Goal: Information Seeking & Learning: Learn about a topic

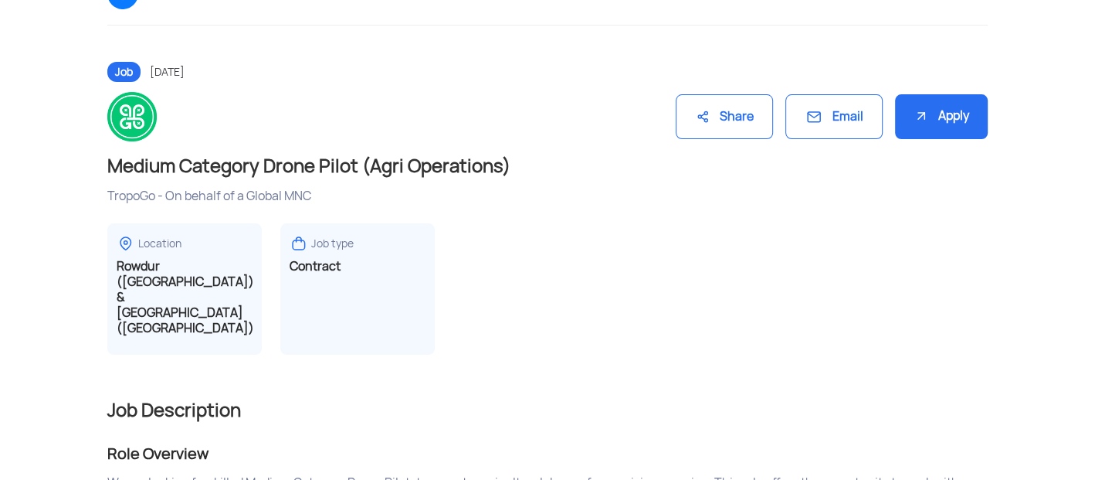
scroll to position [128, 0]
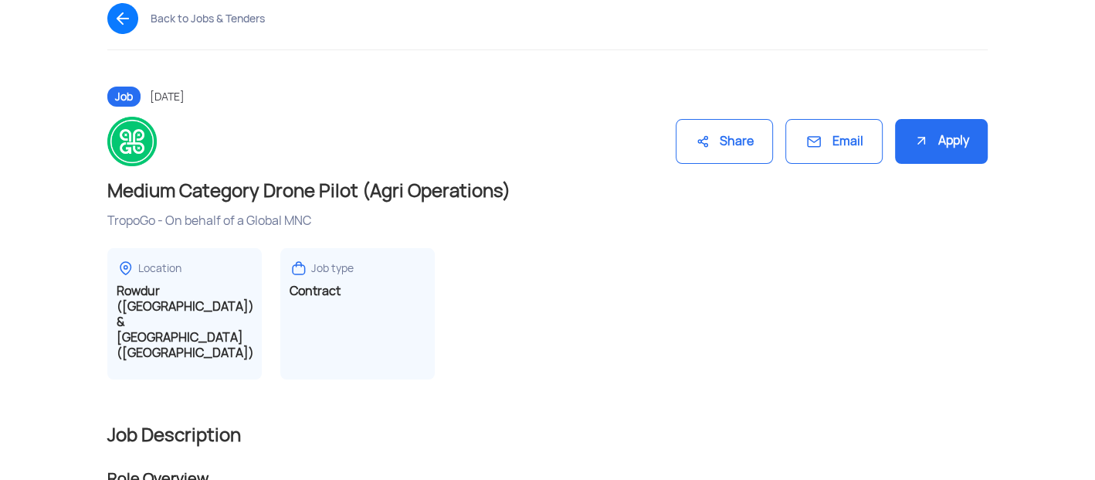
click at [324, 191] on h1 "Medium Category Drone Pilot (Agri Operations)" at bounding box center [547, 190] width 880 height 25
click at [243, 197] on h1 "Medium Category Drone Pilot (Agri Operations)" at bounding box center [547, 190] width 880 height 25
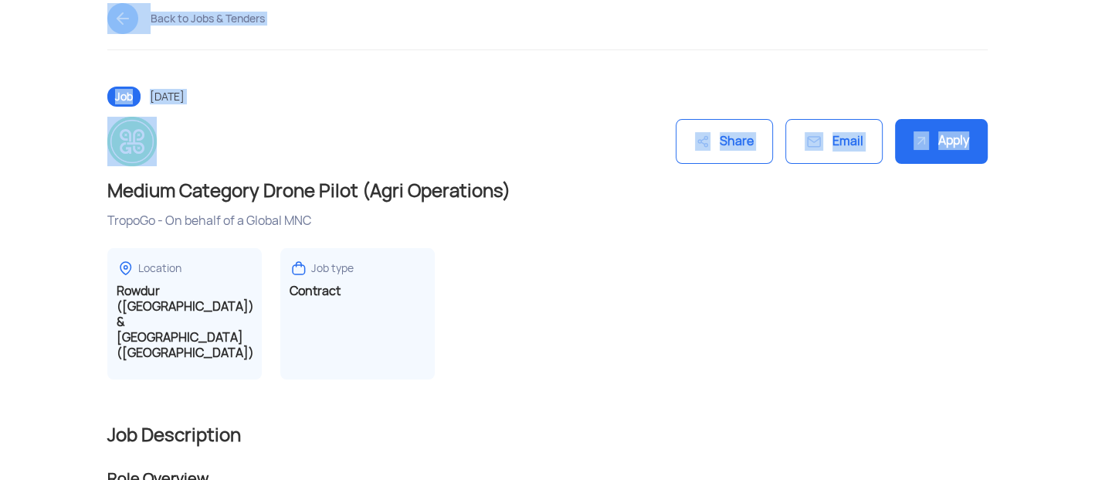
drag, startPoint x: 1094, startPoint y: 110, endPoint x: 1097, endPoint y: 62, distance: 48.0
click at [572, 73] on div "Back to Jobs & Tenders" at bounding box center [548, 34] width 904 height 109
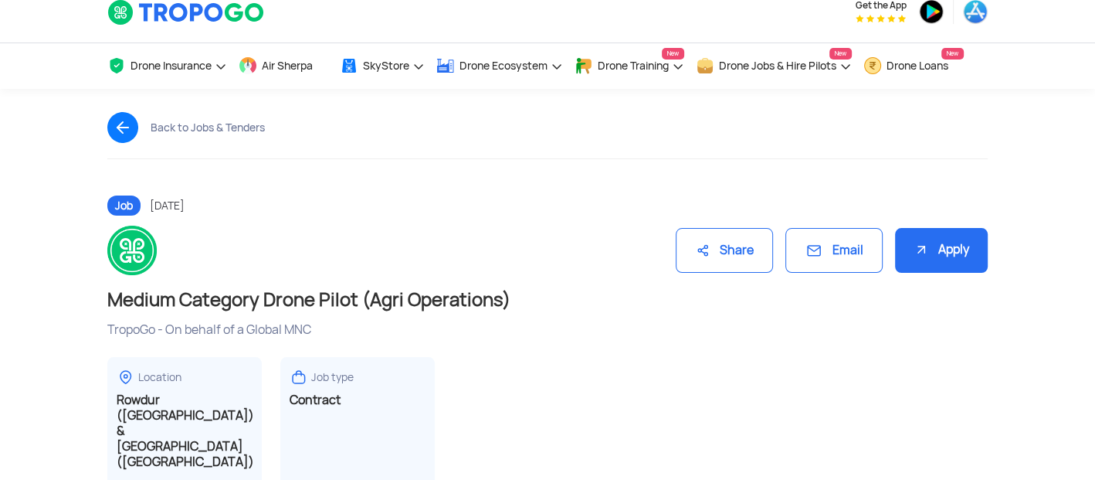
scroll to position [0, 0]
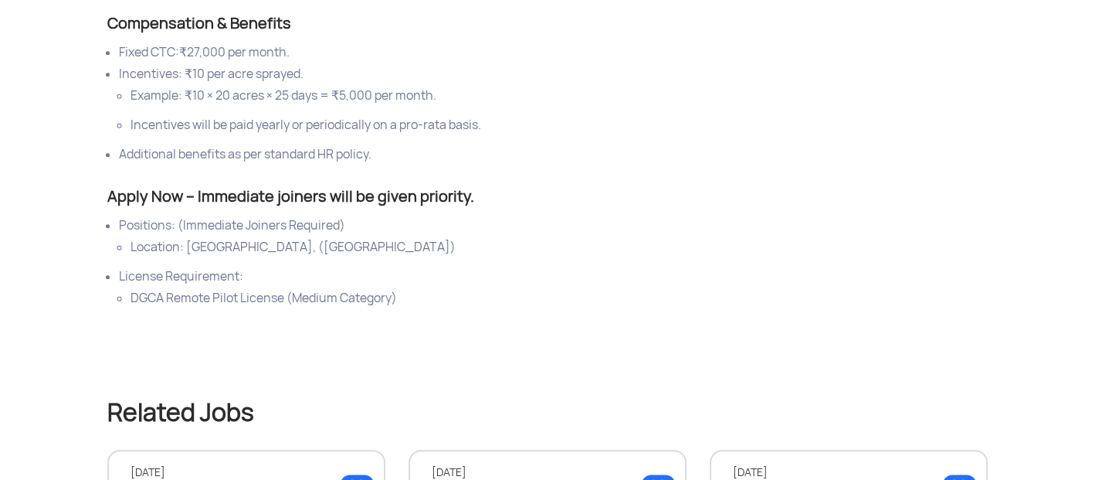
scroll to position [1396, 0]
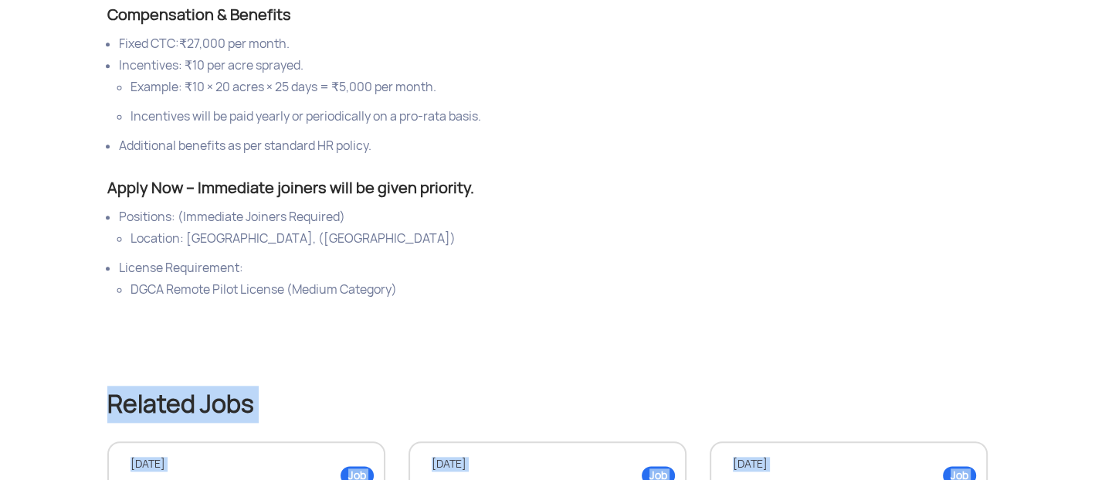
drag, startPoint x: 1094, startPoint y: 354, endPoint x: 1097, endPoint y: 220, distance: 133.6
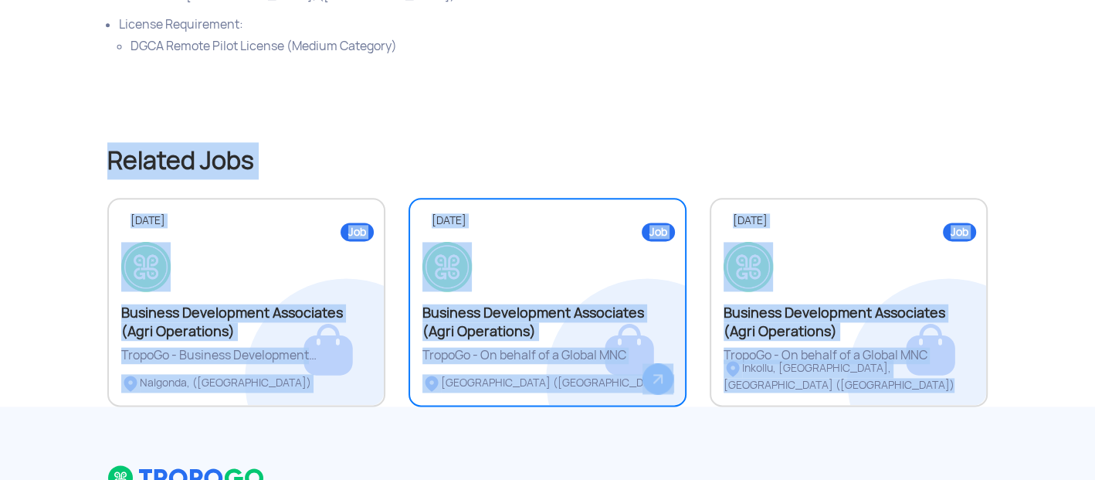
scroll to position [1640, 0]
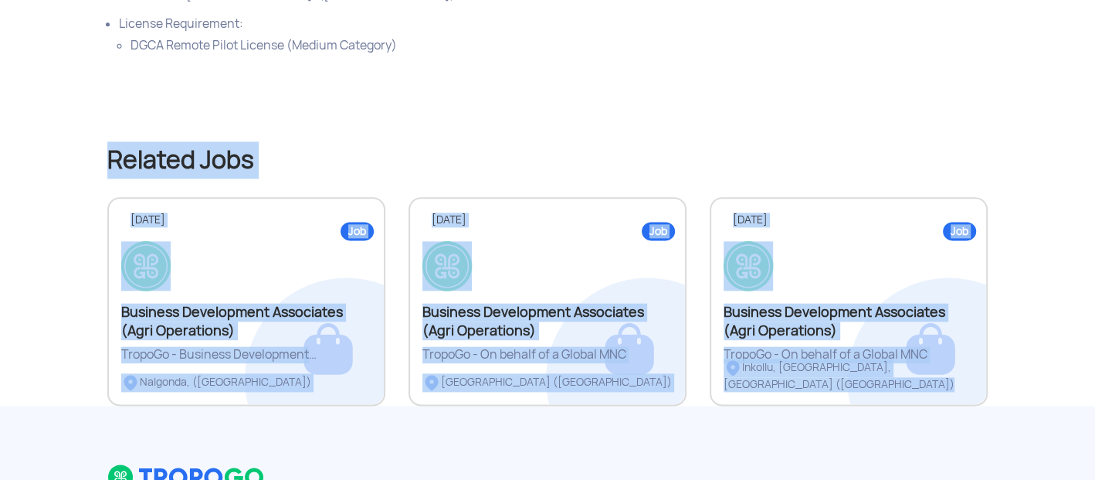
click at [446, 64] on div "Related Jobs Job 05 Sep 2025 Business Development Associates (Agri Operations) …" at bounding box center [548, 234] width 904 height 341
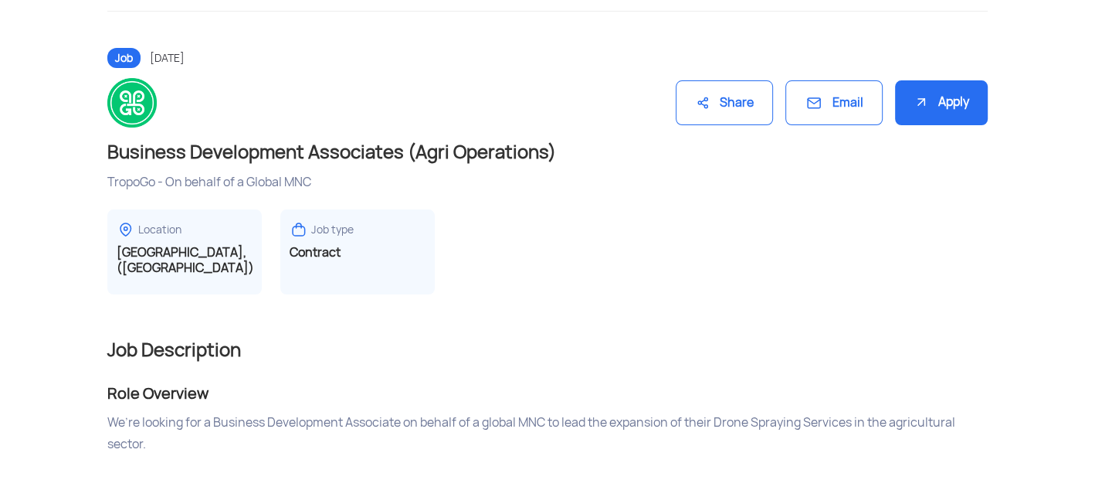
scroll to position [163, 0]
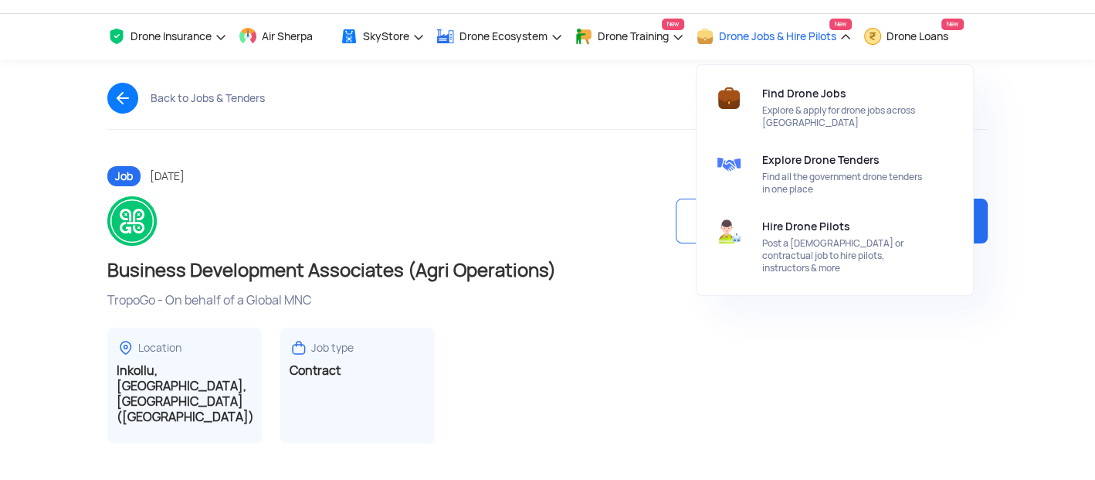
scroll to position [46, 0]
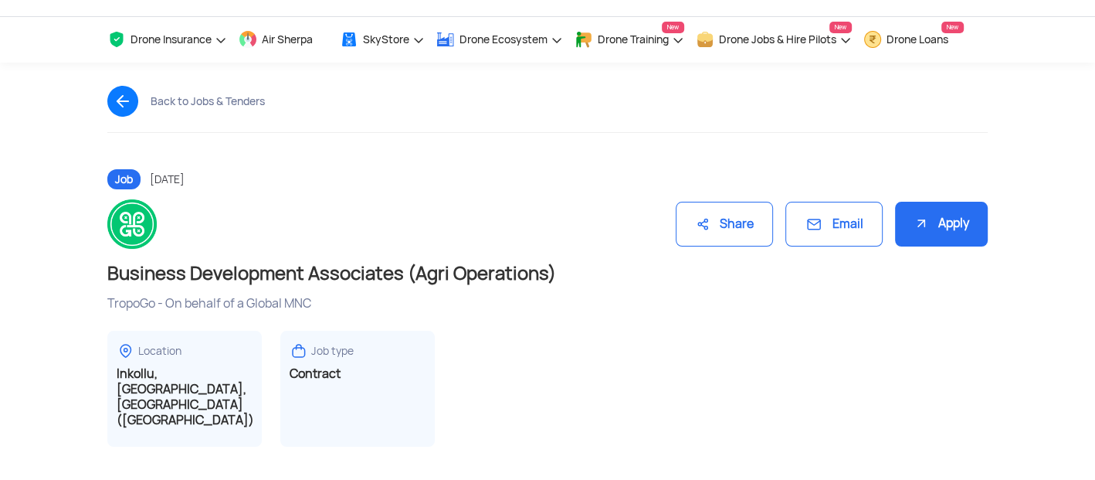
click at [941, 236] on div "Apply" at bounding box center [941, 225] width 93 height 46
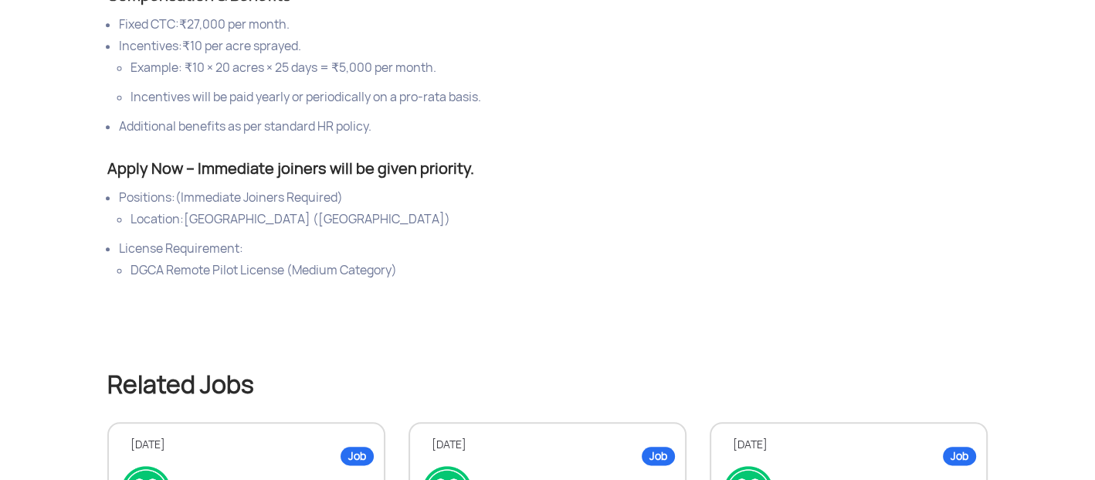
scroll to position [1399, 0]
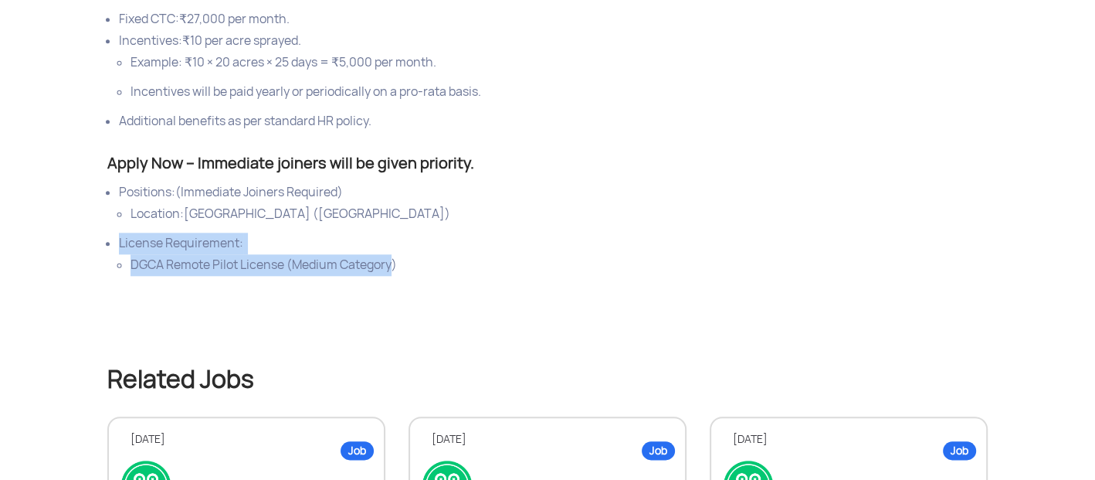
drag, startPoint x: 121, startPoint y: 241, endPoint x: 393, endPoint y: 279, distance: 274.5
click at [393, 276] on ul "Positions: (Immediate Joiners Required) Location: [GEOGRAPHIC_DATA] ([GEOGRAPHI…" at bounding box center [547, 228] width 880 height 94
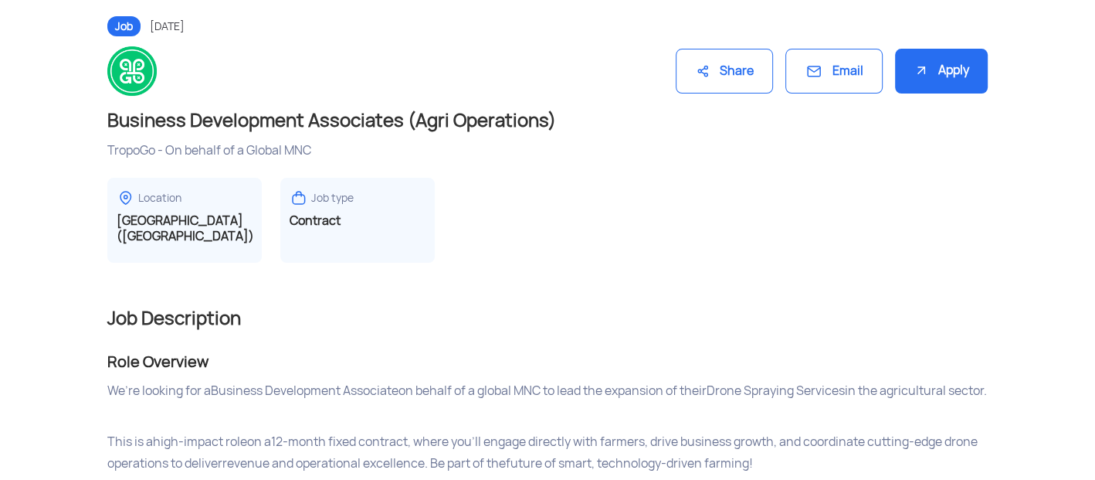
scroll to position [172, 0]
